Goal: Task Accomplishment & Management: Use online tool/utility

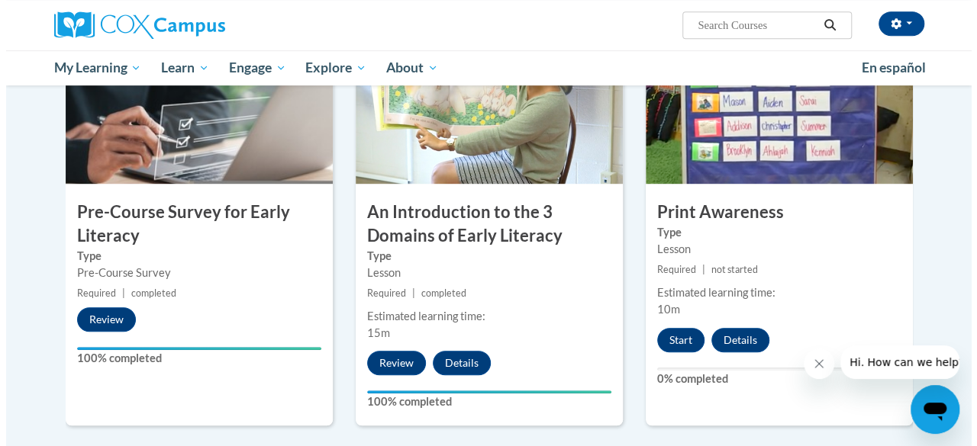
scroll to position [365, 0]
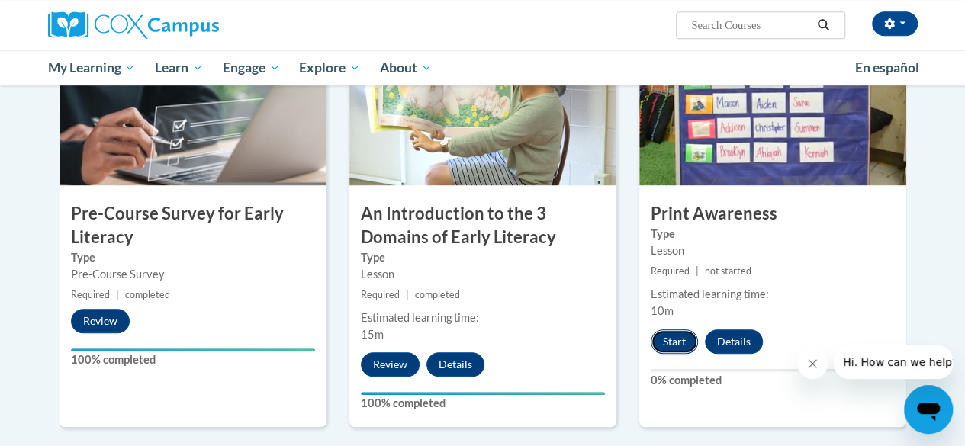
click at [665, 342] on button "Start" at bounding box center [674, 342] width 47 height 24
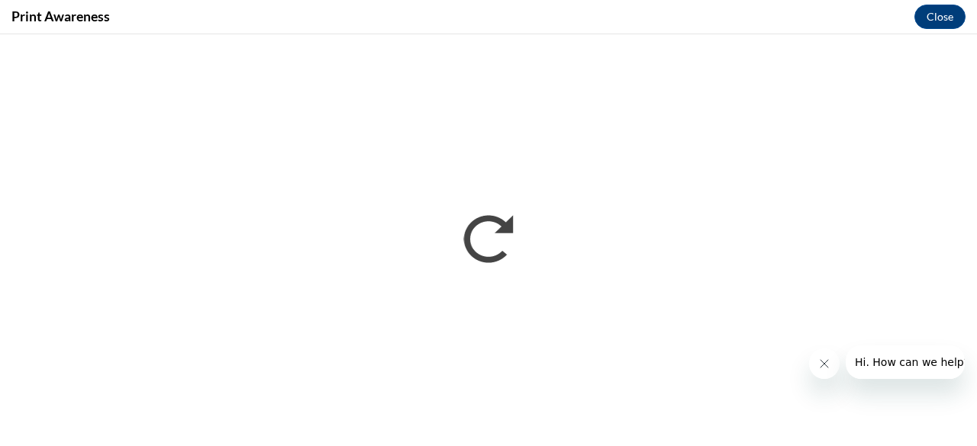
scroll to position [0, 0]
click at [825, 363] on icon "Close message from company" at bounding box center [823, 364] width 12 height 12
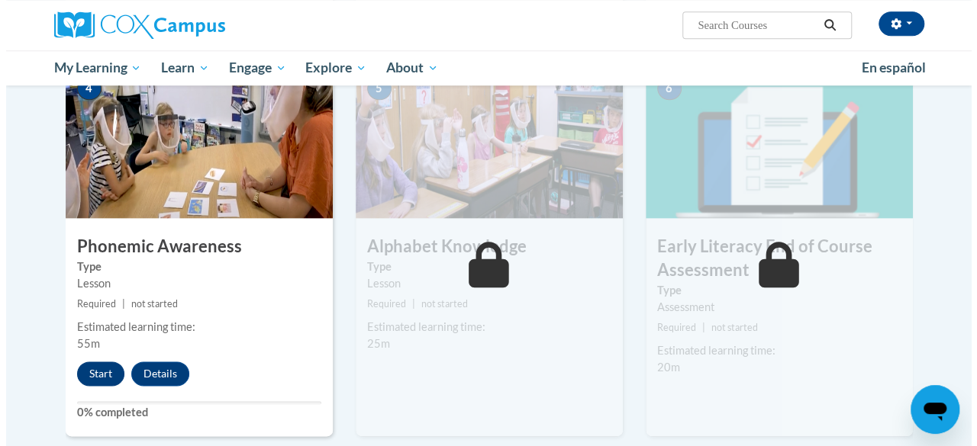
scroll to position [755, 0]
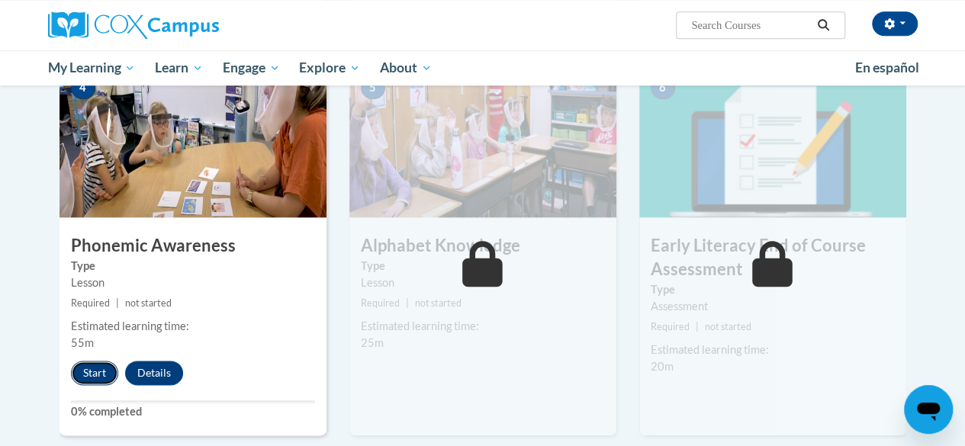
click at [84, 374] on button "Start" at bounding box center [94, 373] width 47 height 24
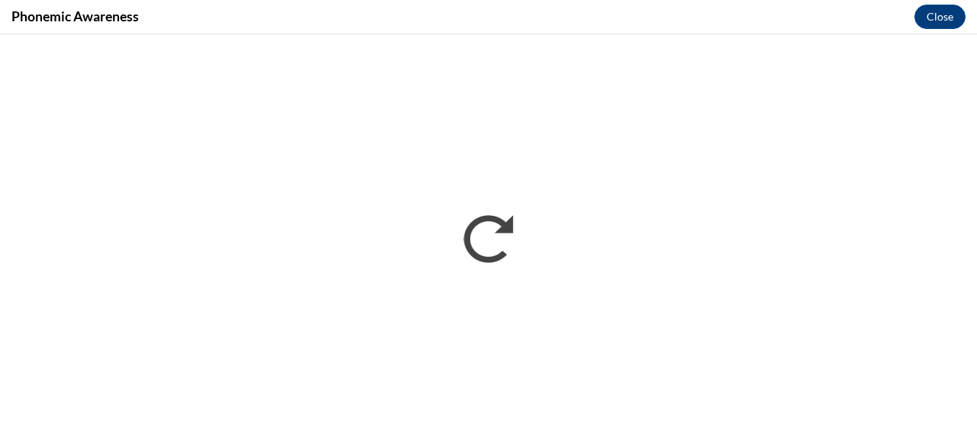
scroll to position [0, 0]
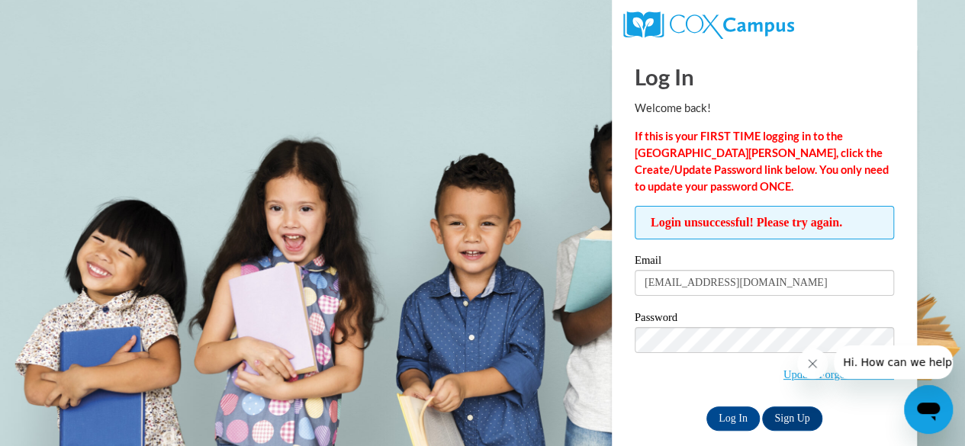
click at [786, 313] on label "Password" at bounding box center [764, 319] width 259 height 15
click at [731, 419] on input "Log In" at bounding box center [733, 419] width 53 height 24
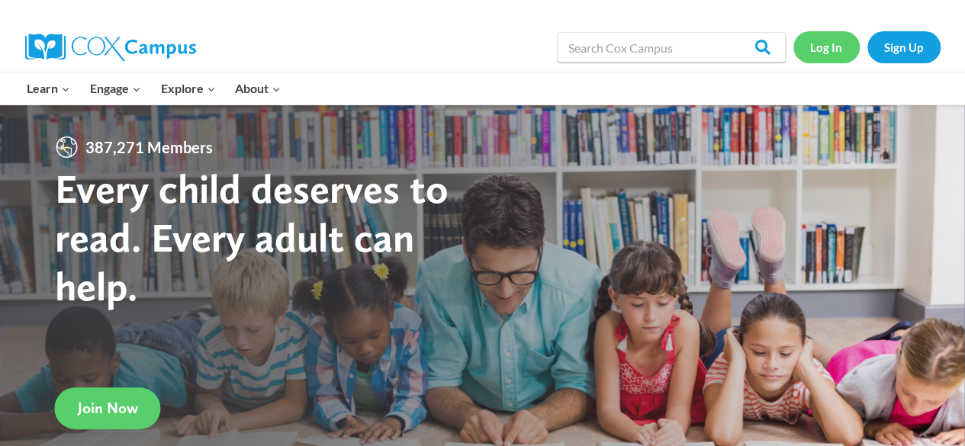
click at [841, 43] on link "Log In" at bounding box center [826, 46] width 66 height 31
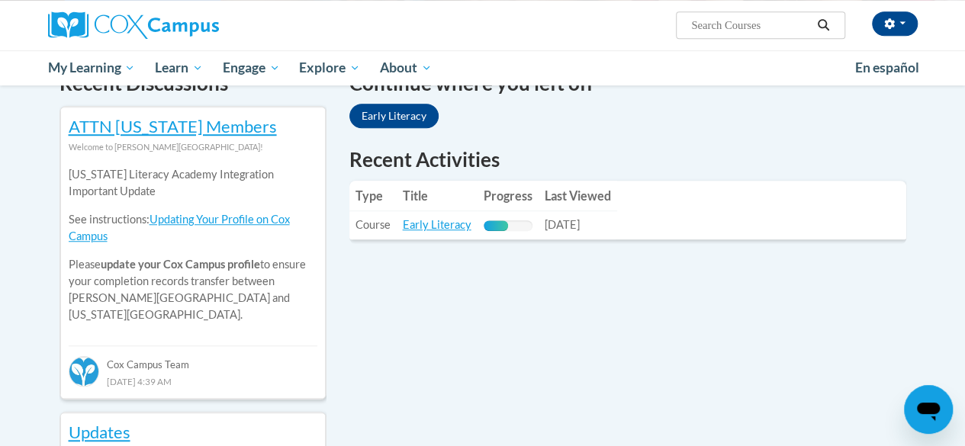
scroll to position [484, 0]
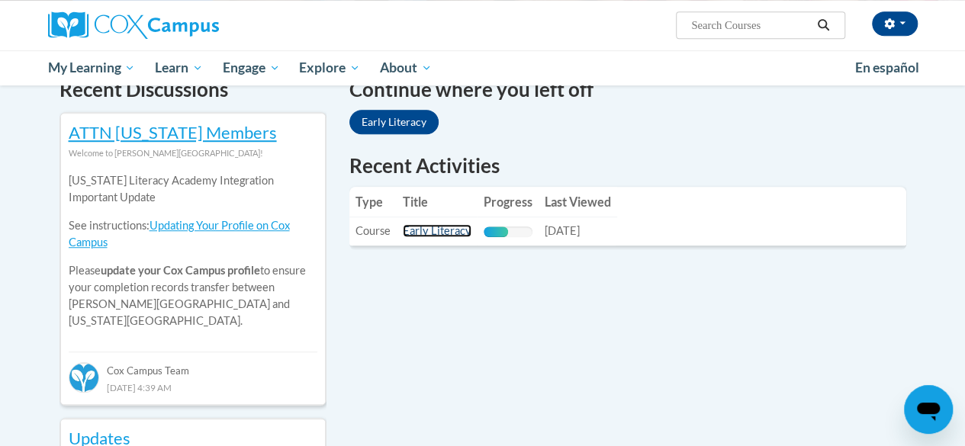
click at [432, 233] on link "Early Literacy" at bounding box center [437, 230] width 69 height 13
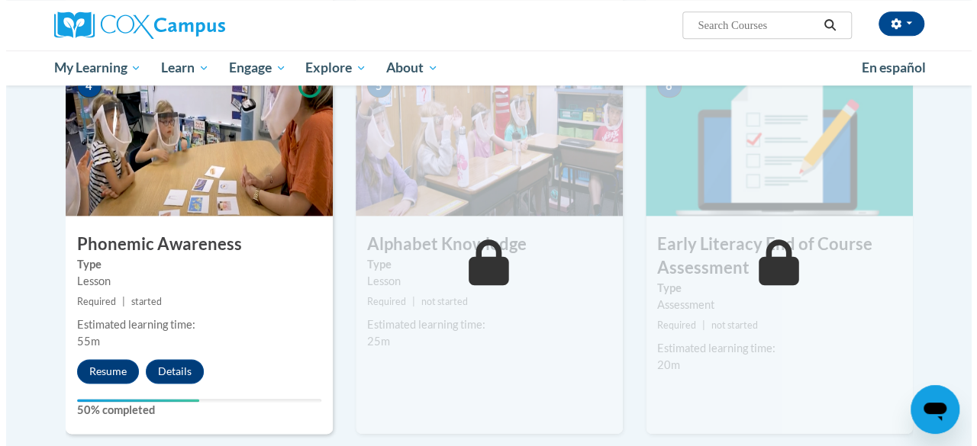
scroll to position [757, 0]
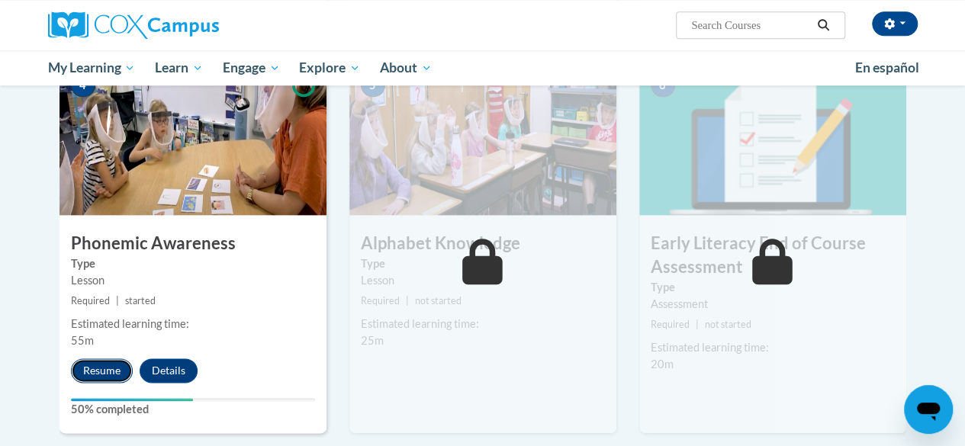
click at [92, 375] on button "Resume" at bounding box center [102, 371] width 62 height 24
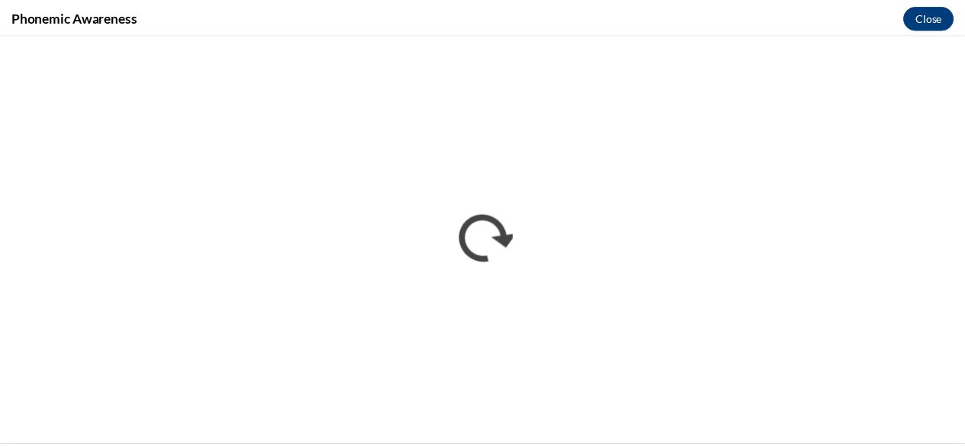
scroll to position [0, 0]
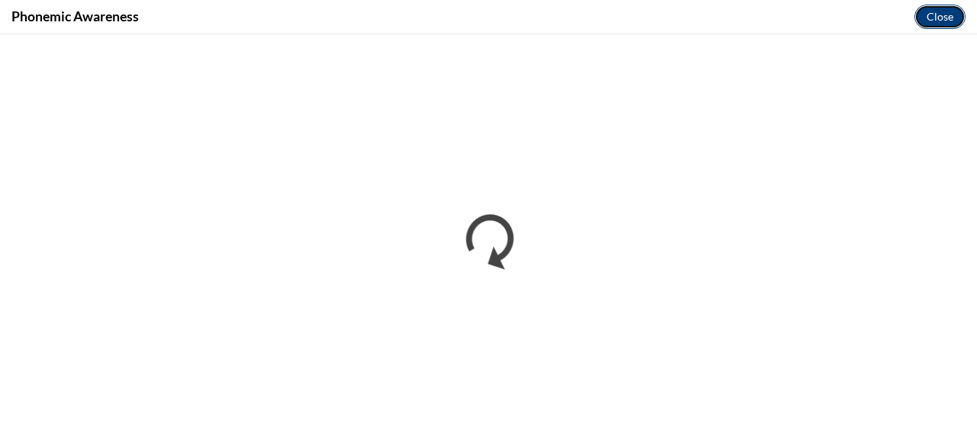
click at [951, 23] on button "Close" at bounding box center [939, 17] width 51 height 24
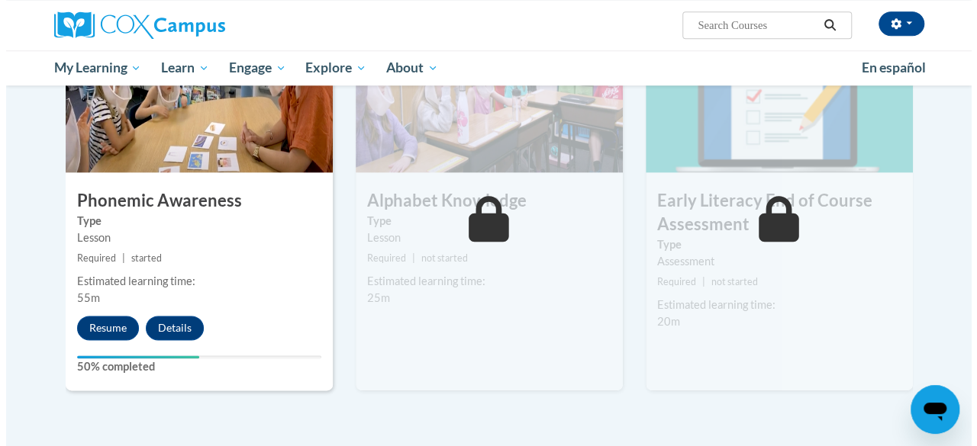
scroll to position [803, 0]
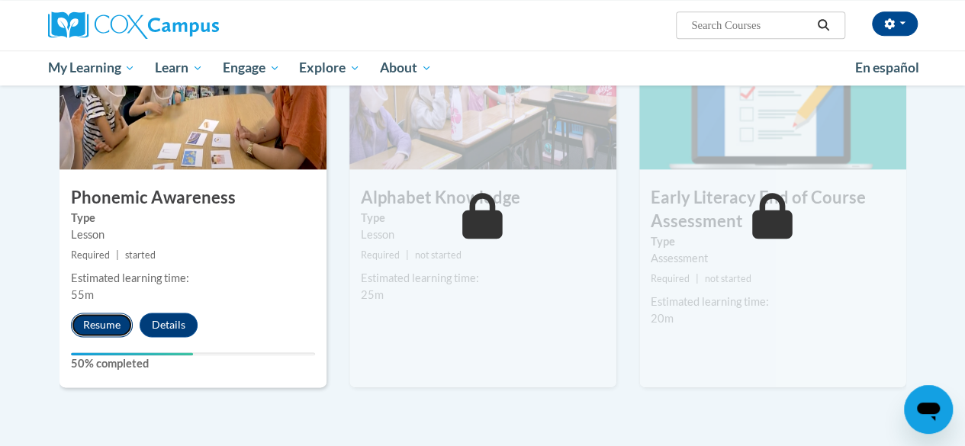
click at [107, 321] on button "Resume" at bounding box center [102, 325] width 62 height 24
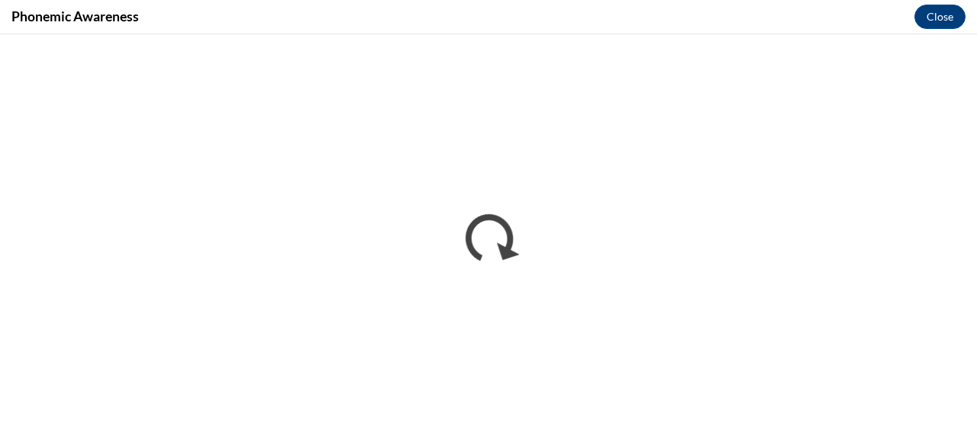
scroll to position [0, 0]
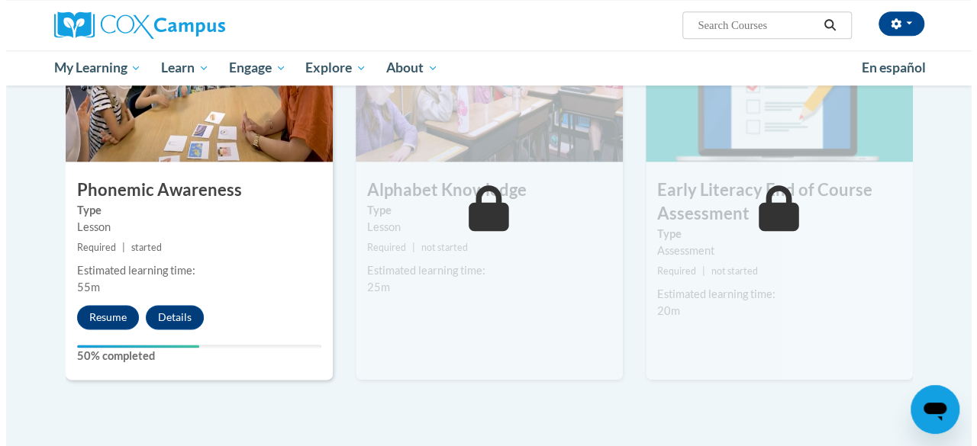
scroll to position [811, 0]
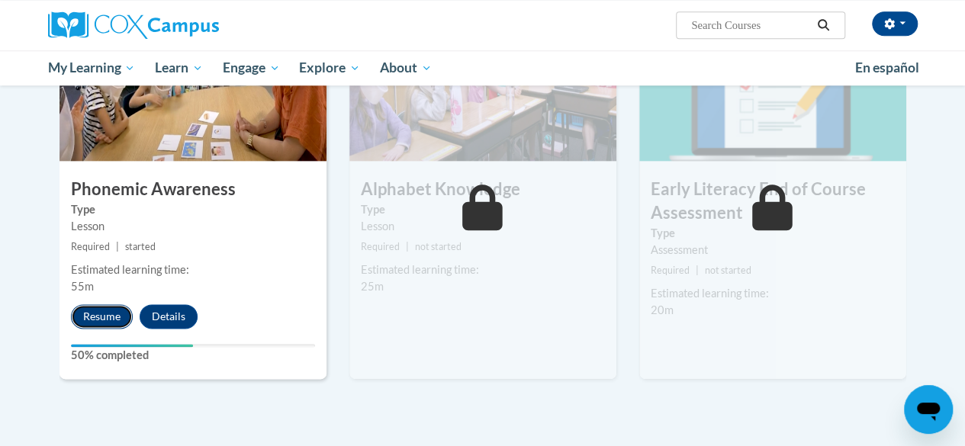
click at [116, 312] on button "Resume" at bounding box center [102, 316] width 62 height 24
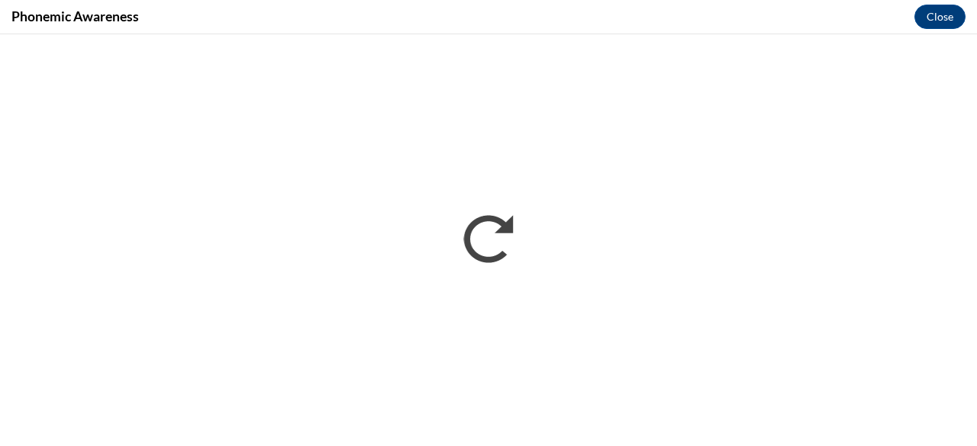
scroll to position [0, 0]
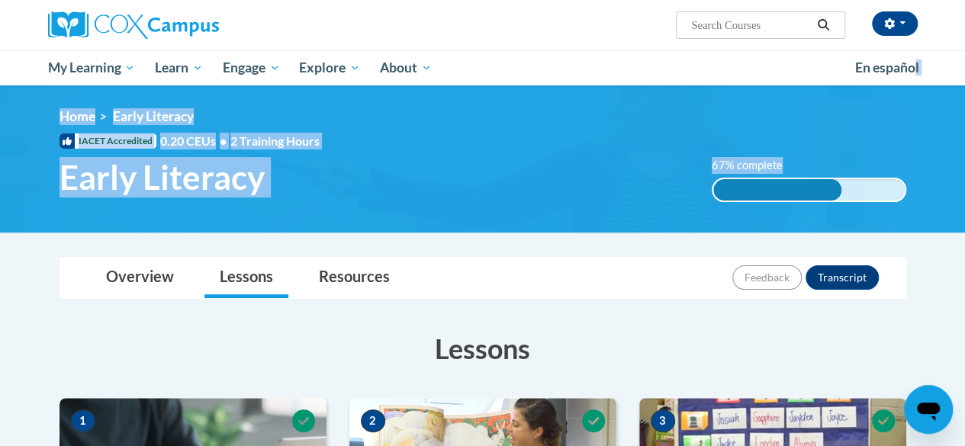
drag, startPoint x: 0, startPoint y: 0, endPoint x: 550, endPoint y: 245, distance: 602.2
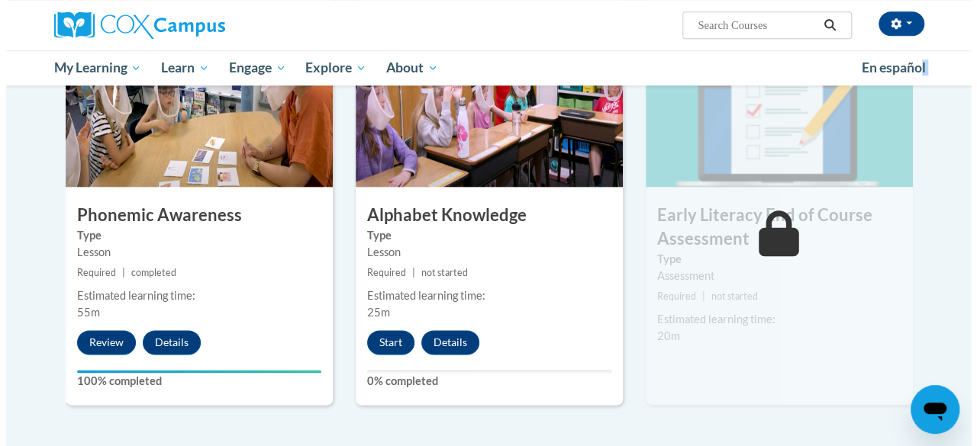
scroll to position [787, 0]
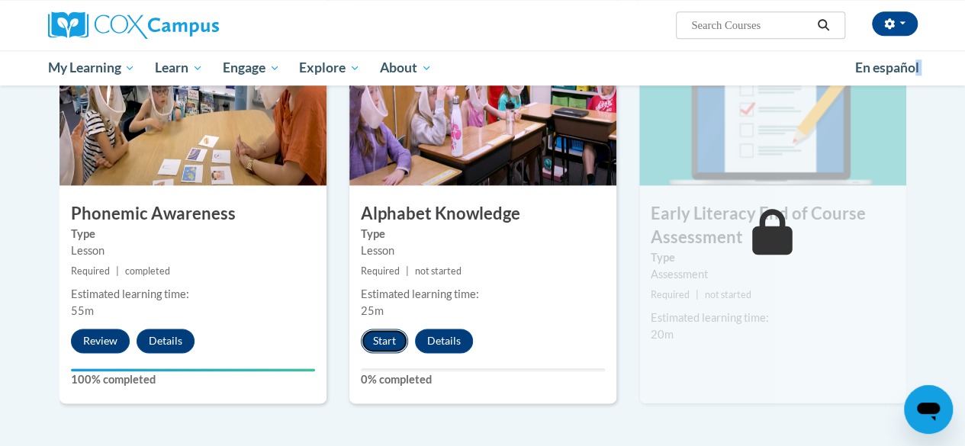
click at [378, 332] on button "Start" at bounding box center [384, 341] width 47 height 24
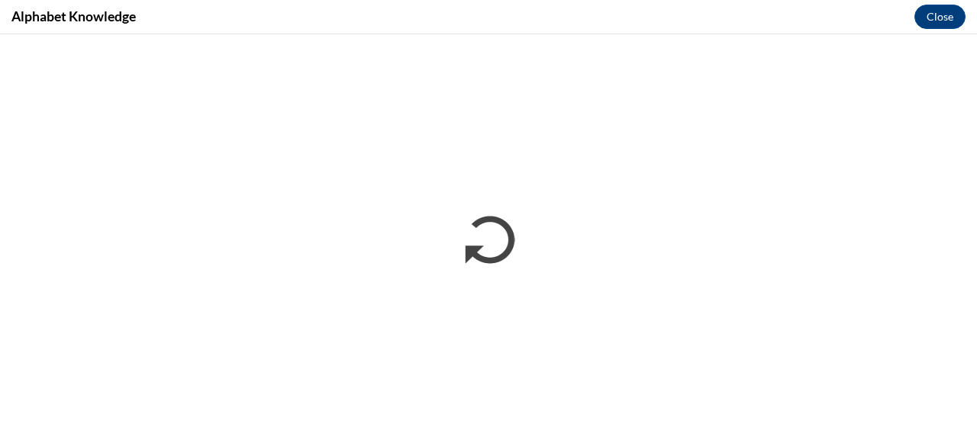
scroll to position [0, 0]
